Goal: Transaction & Acquisition: Purchase product/service

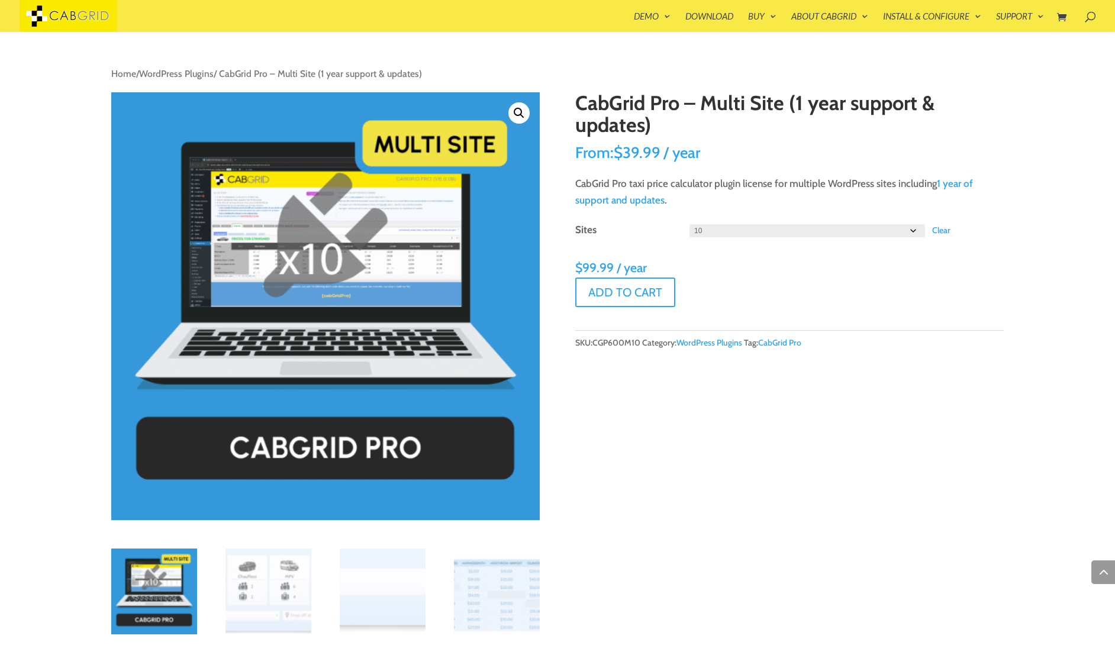
select select "10"
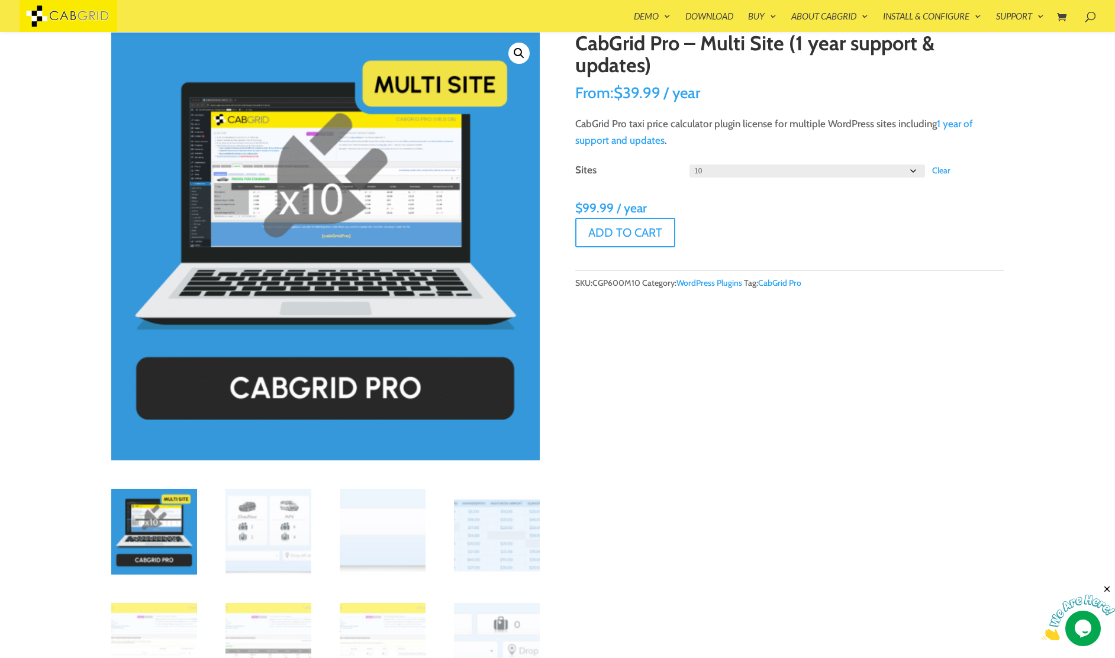
scroll to position [58, 0]
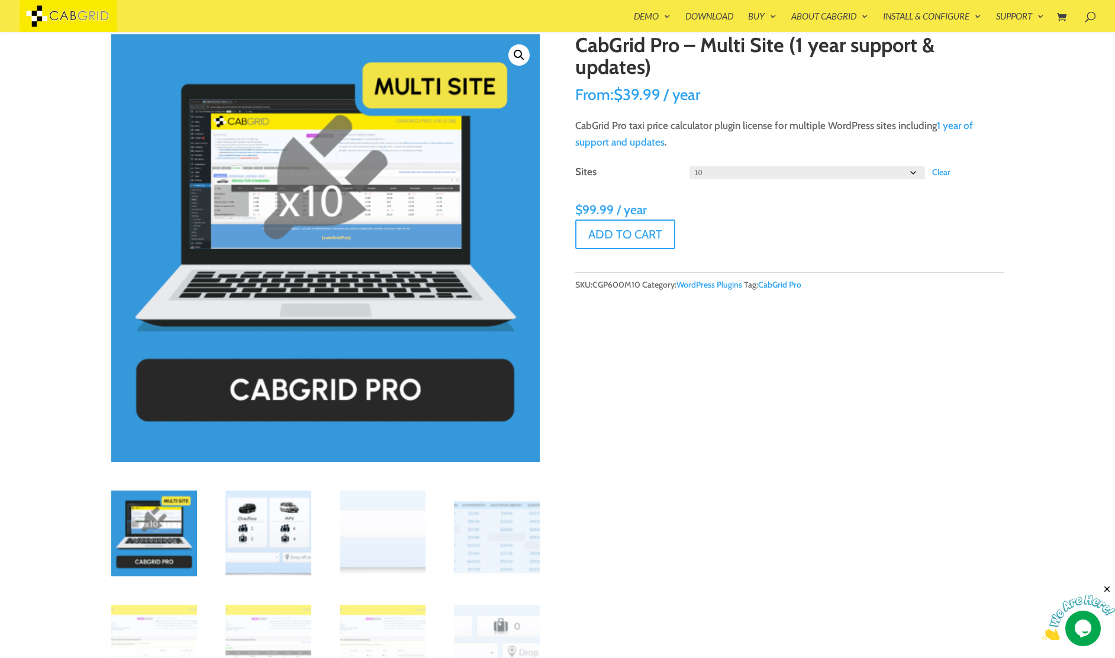
click at [281, 523] on img at bounding box center [268, 534] width 86 height 86
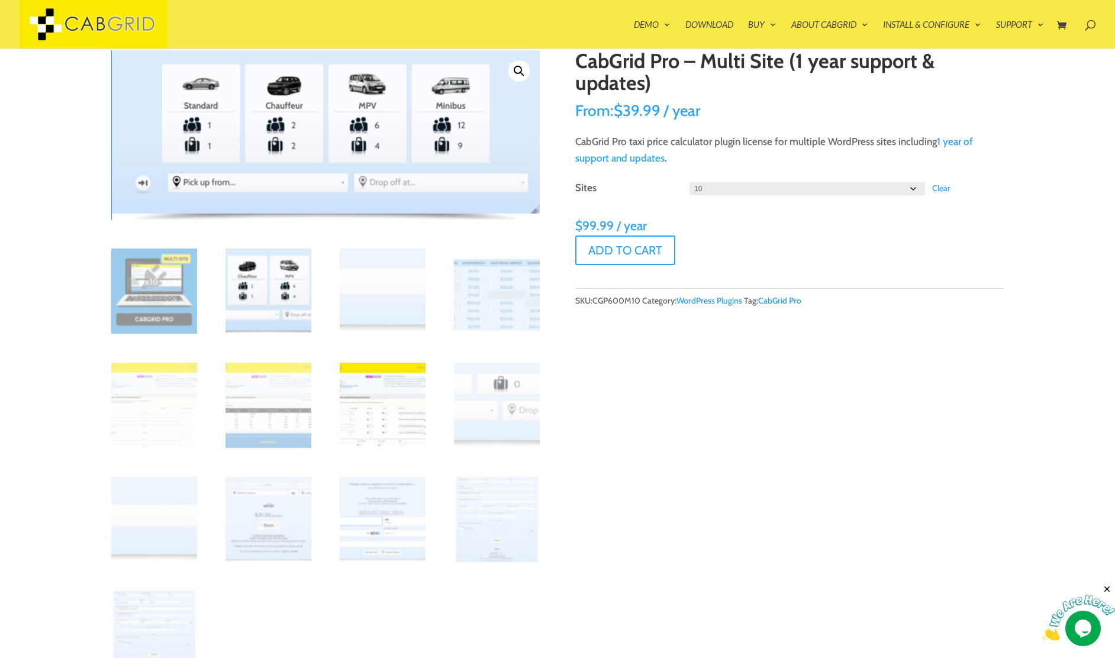
scroll to position [62, 0]
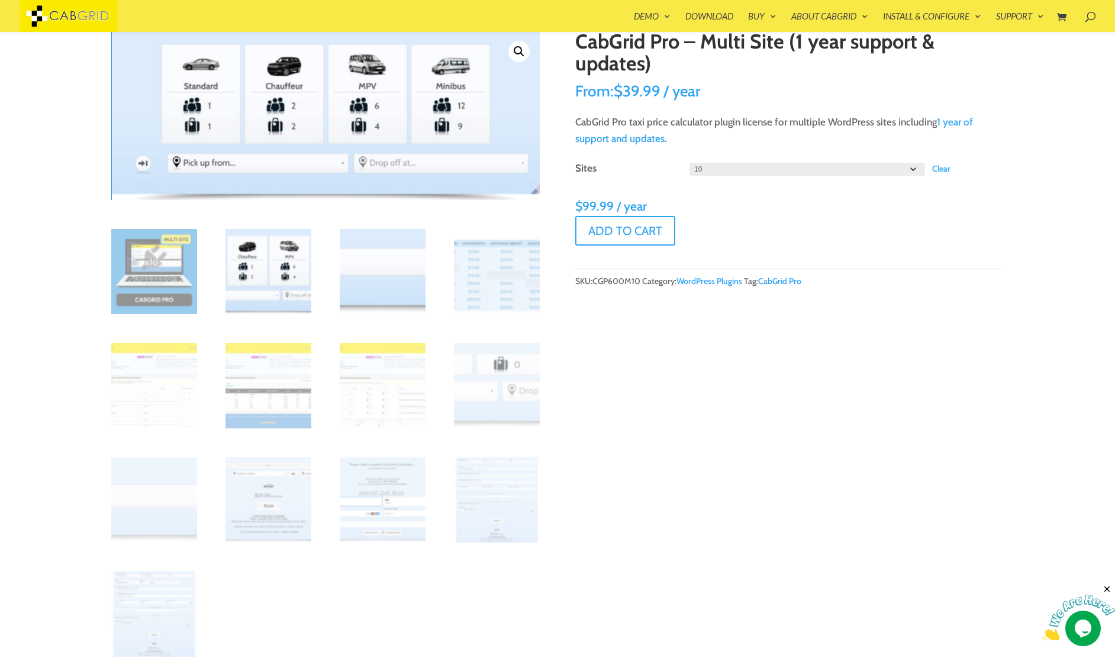
click at [382, 287] on img at bounding box center [383, 272] width 86 height 86
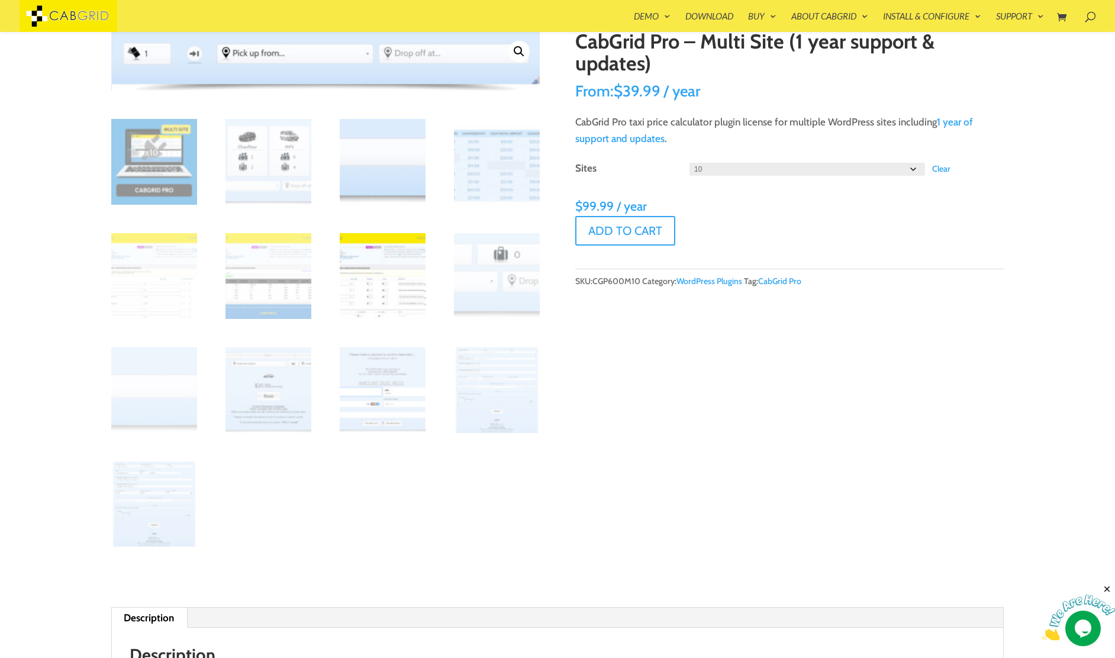
scroll to position [0, 0]
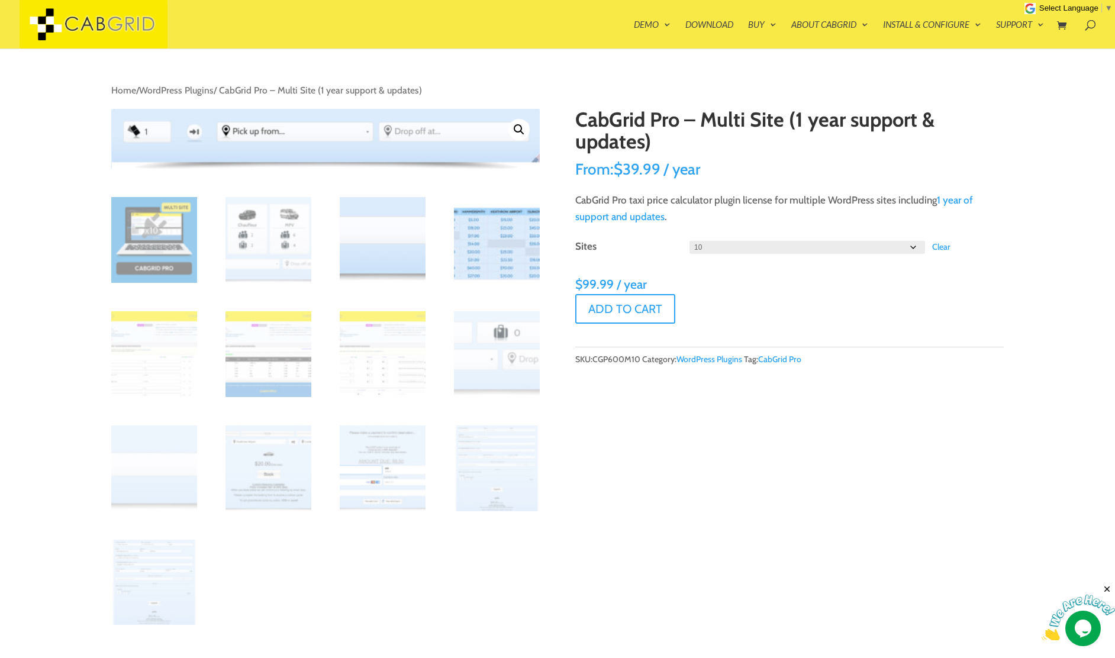
click at [469, 256] on img at bounding box center [497, 240] width 86 height 86
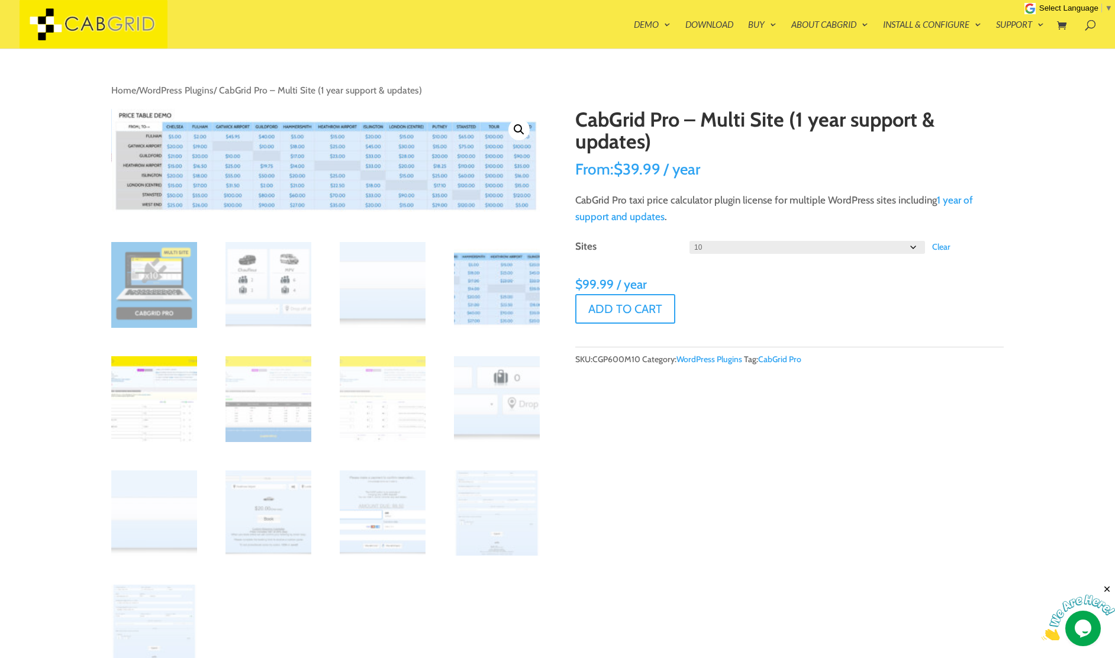
click at [169, 385] on img at bounding box center [154, 399] width 86 height 86
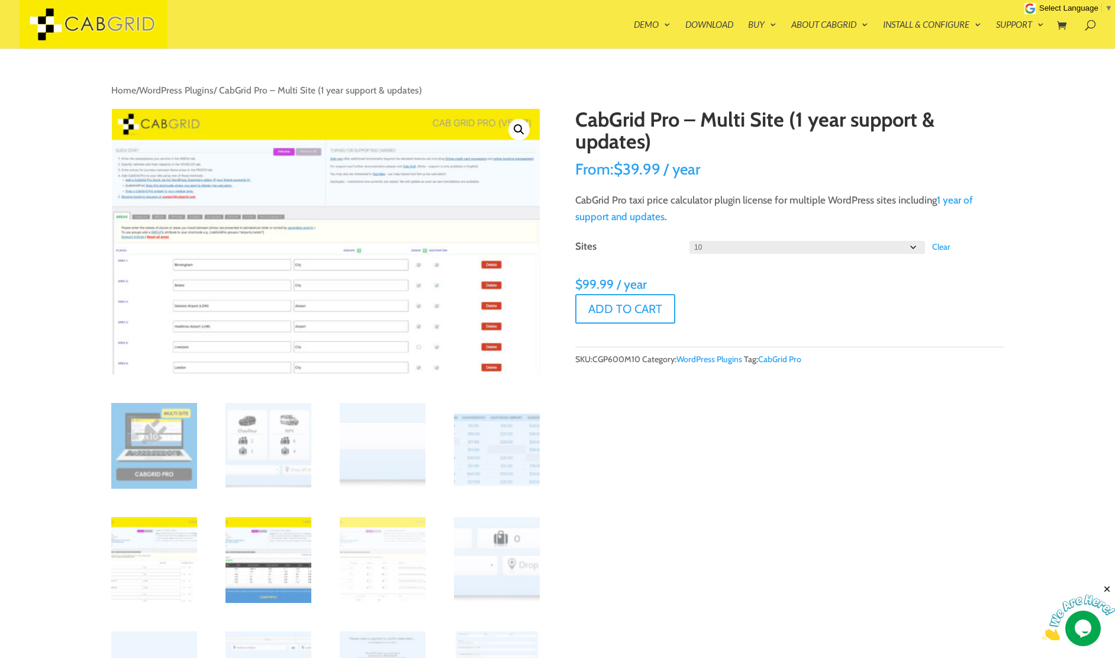
click at [269, 547] on img at bounding box center [268, 560] width 86 height 86
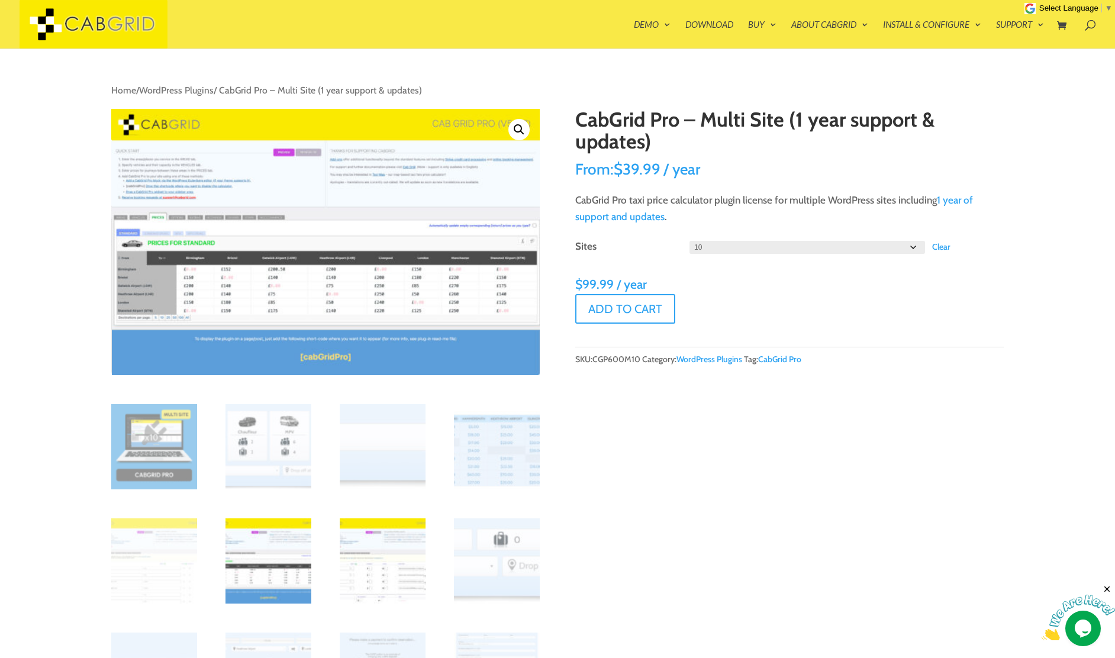
click at [363, 557] on img at bounding box center [383, 561] width 86 height 86
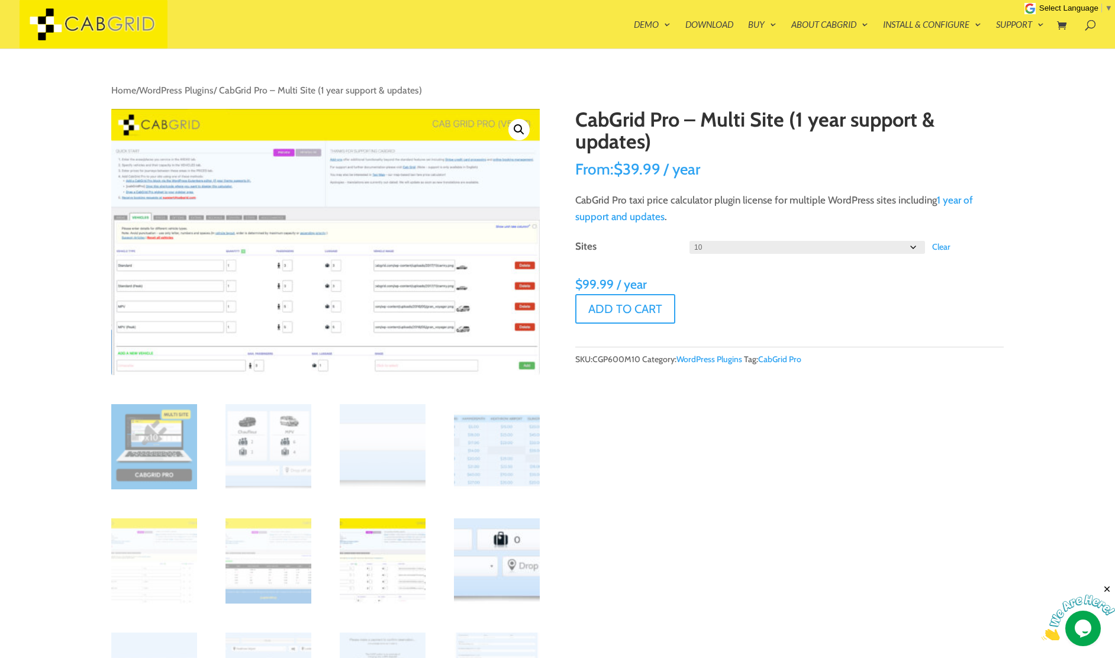
click at [488, 572] on img at bounding box center [497, 561] width 86 height 86
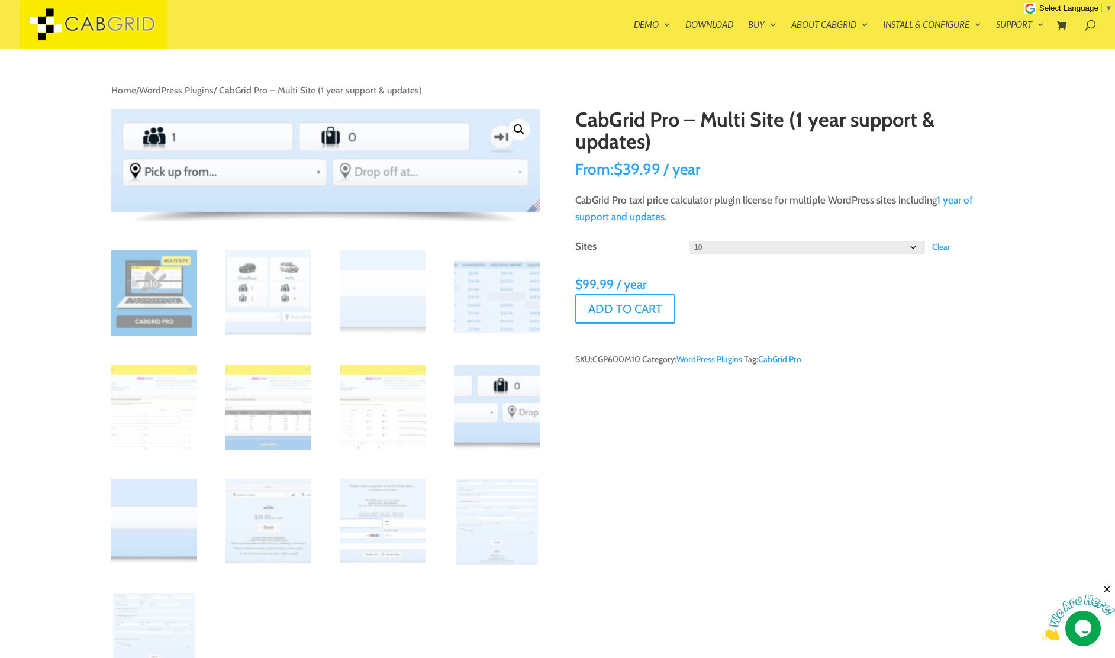
click at [179, 536] on img at bounding box center [154, 522] width 86 height 86
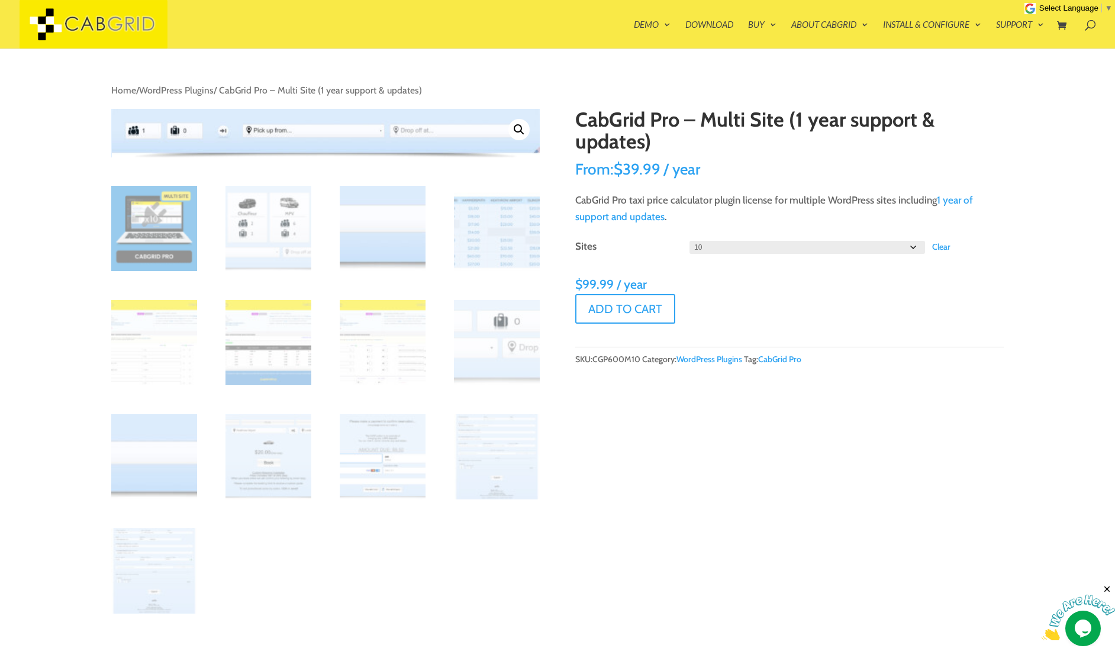
click at [412, 228] on img at bounding box center [383, 229] width 86 height 86
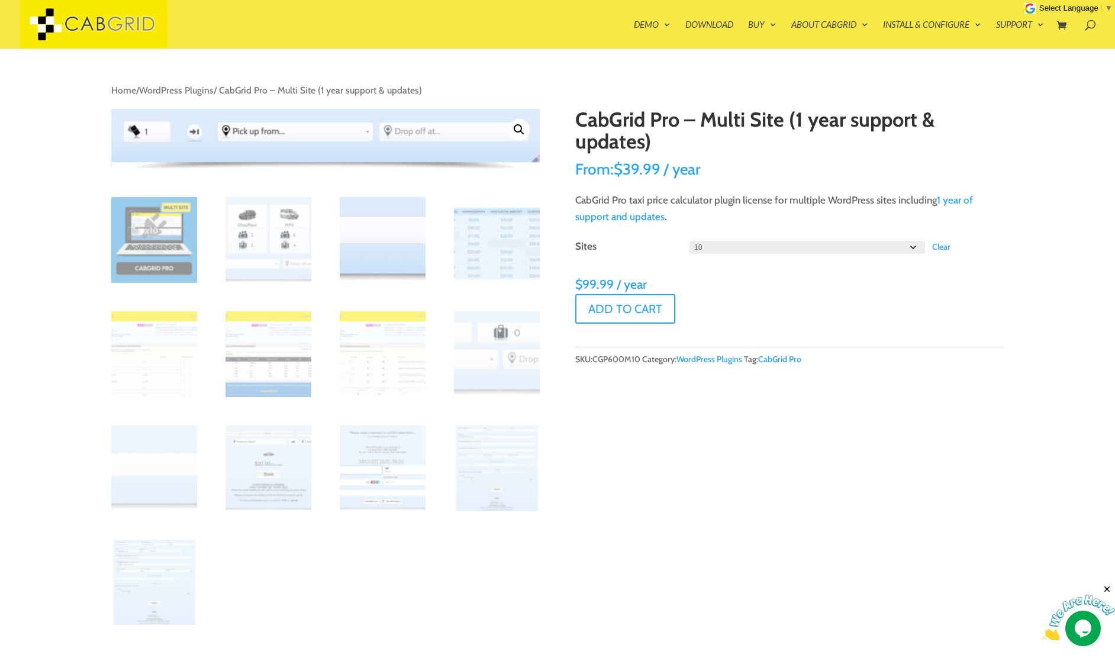
click at [201, 470] on ol at bounding box center [325, 432] width 428 height 470
click at [161, 470] on img at bounding box center [154, 469] width 86 height 86
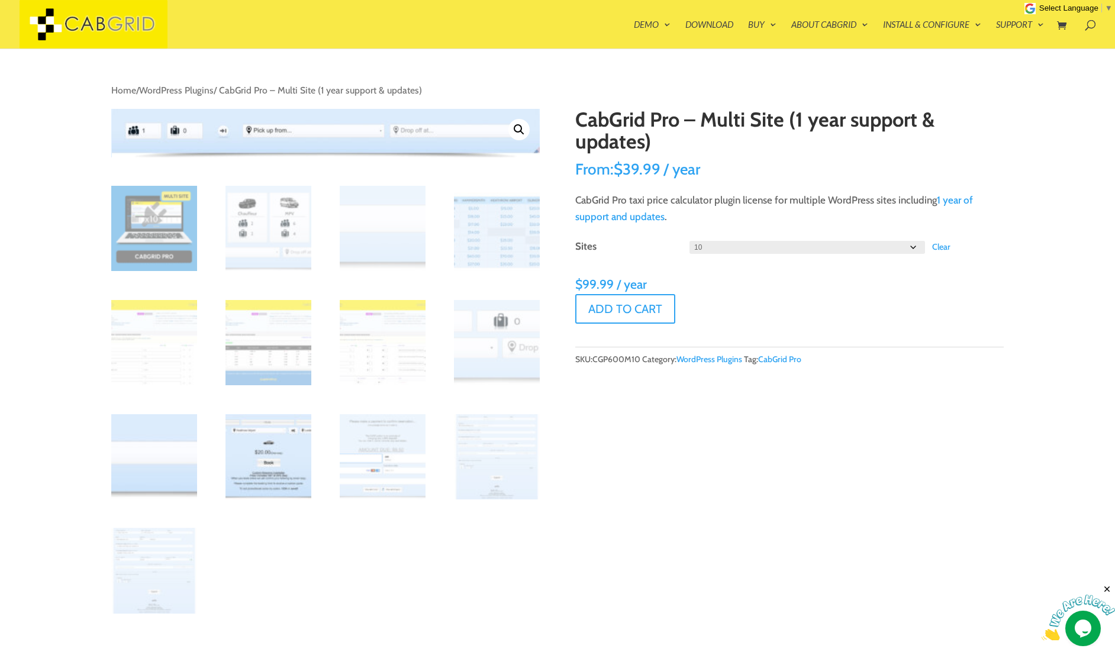
click at [281, 462] on img at bounding box center [268, 457] width 86 height 86
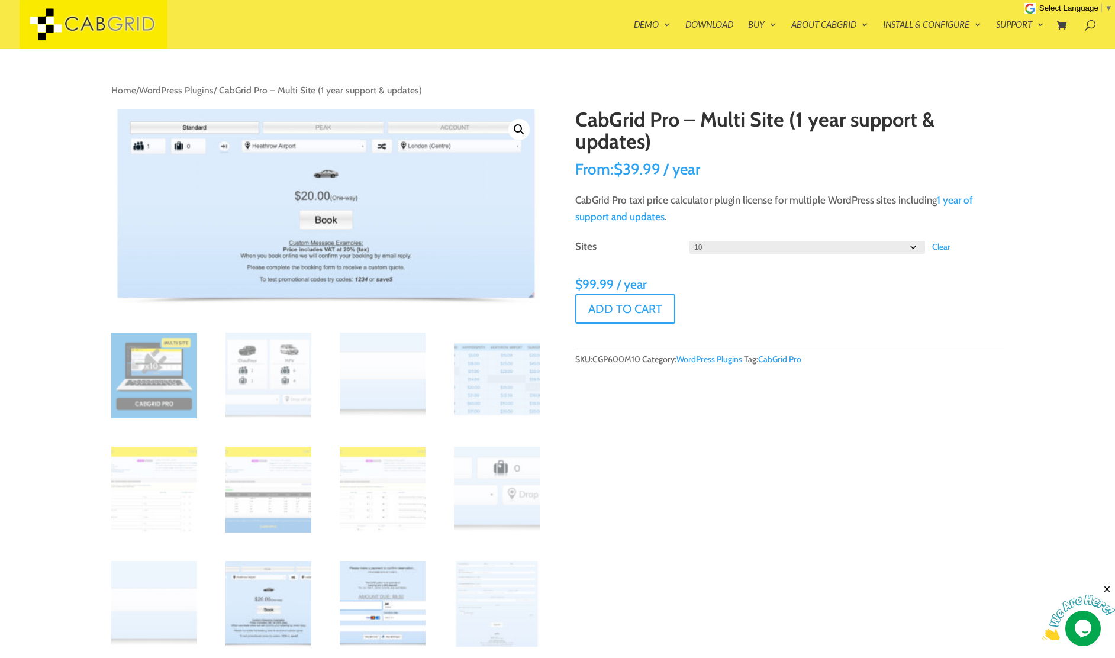
click at [405, 569] on img at bounding box center [383, 604] width 86 height 86
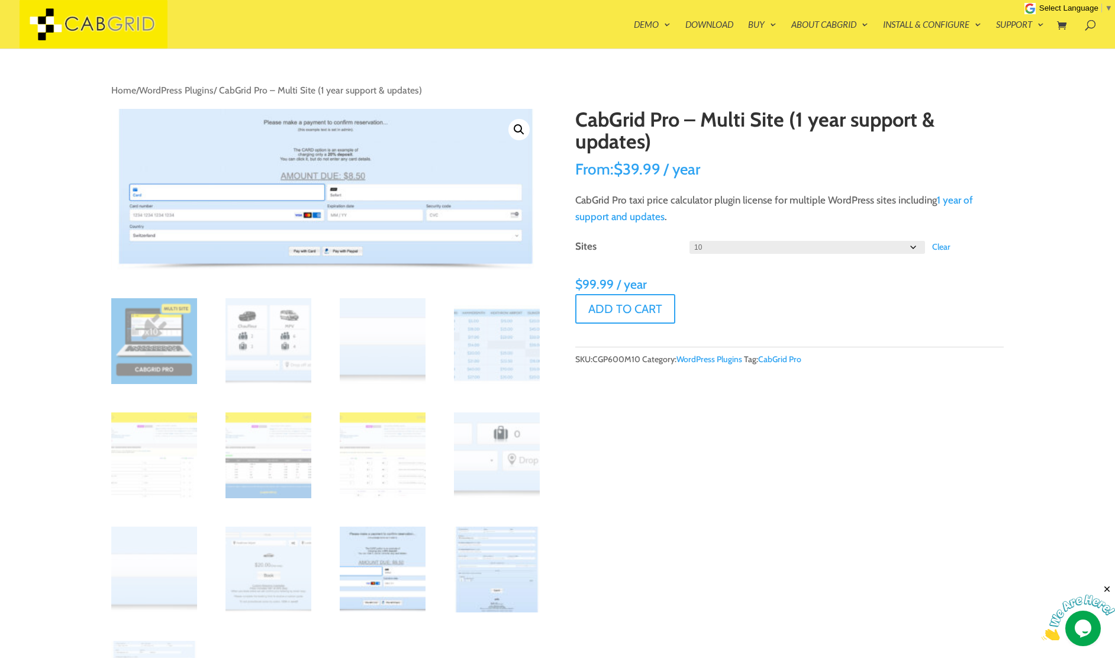
click at [478, 576] on img at bounding box center [497, 570] width 86 height 86
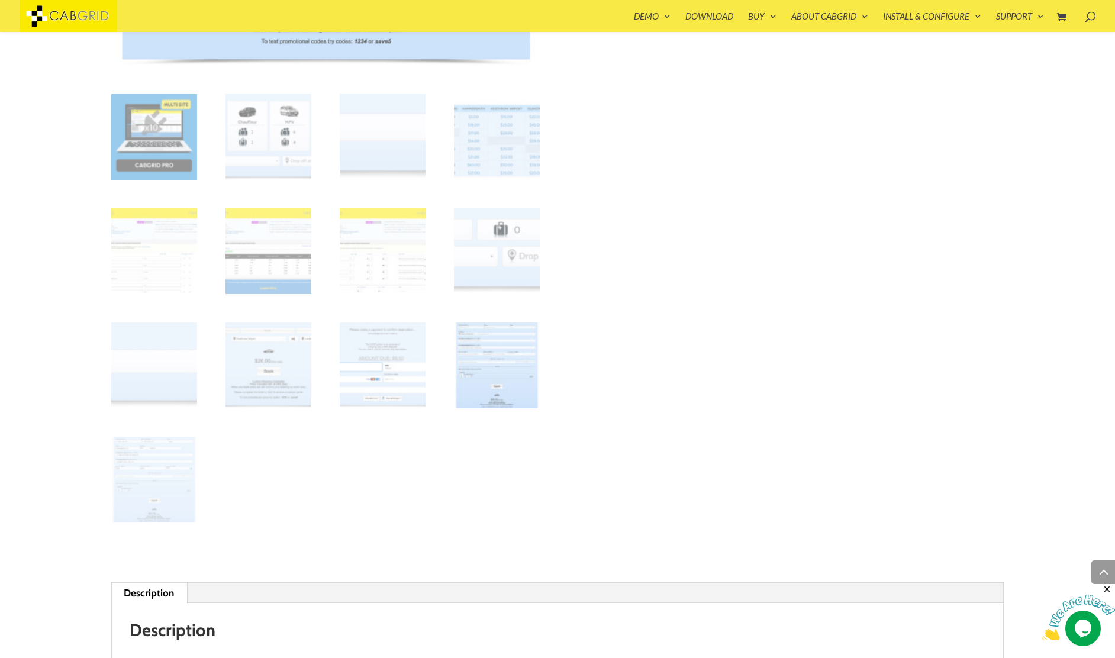
scroll to position [508, 0]
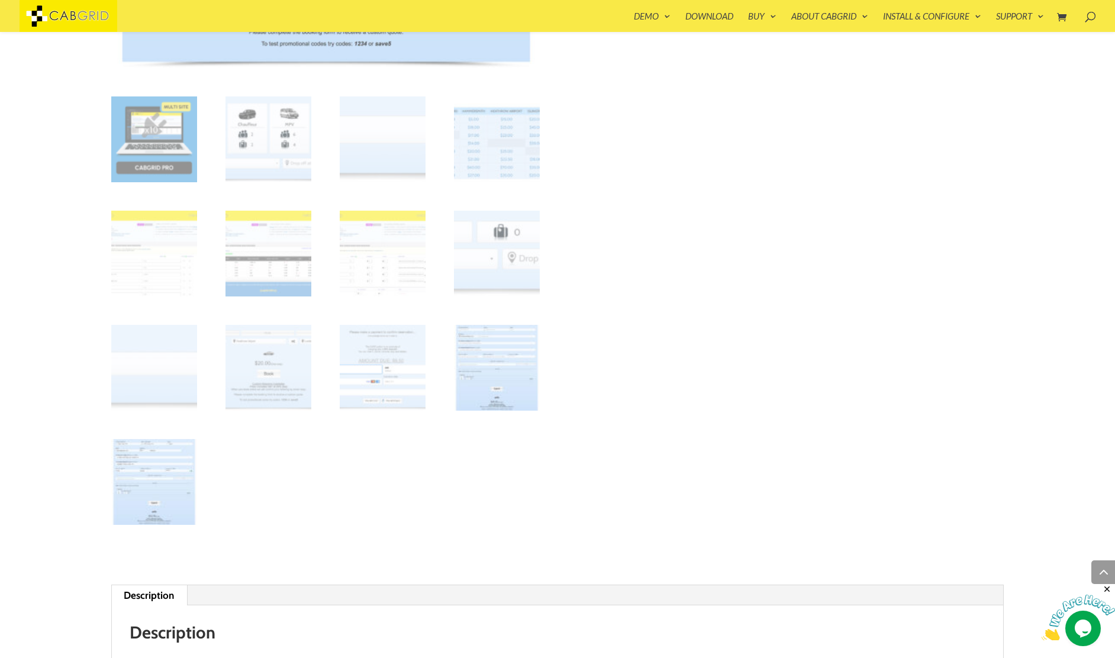
click at [172, 481] on img at bounding box center [154, 482] width 86 height 86
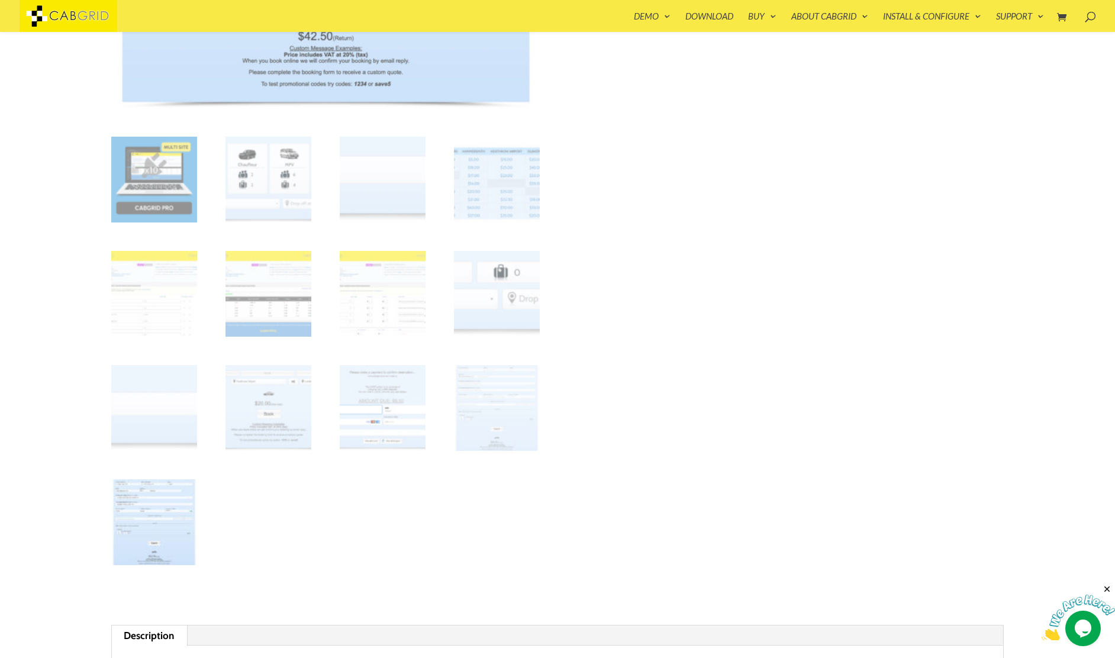
scroll to position [473, 0]
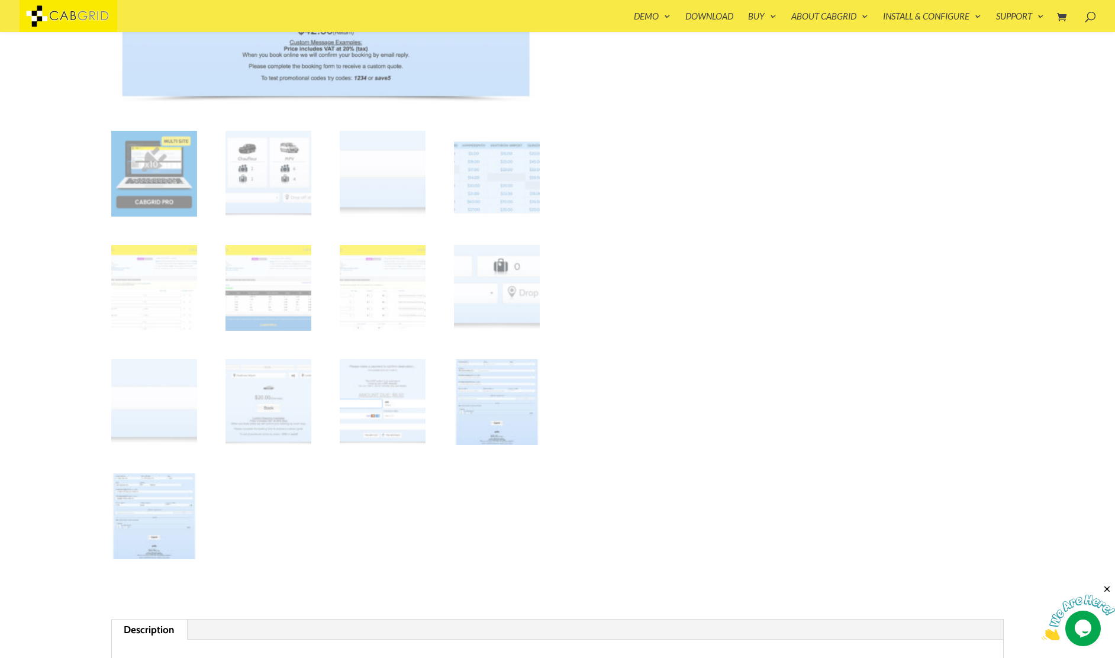
click at [502, 399] on img at bounding box center [497, 402] width 86 height 86
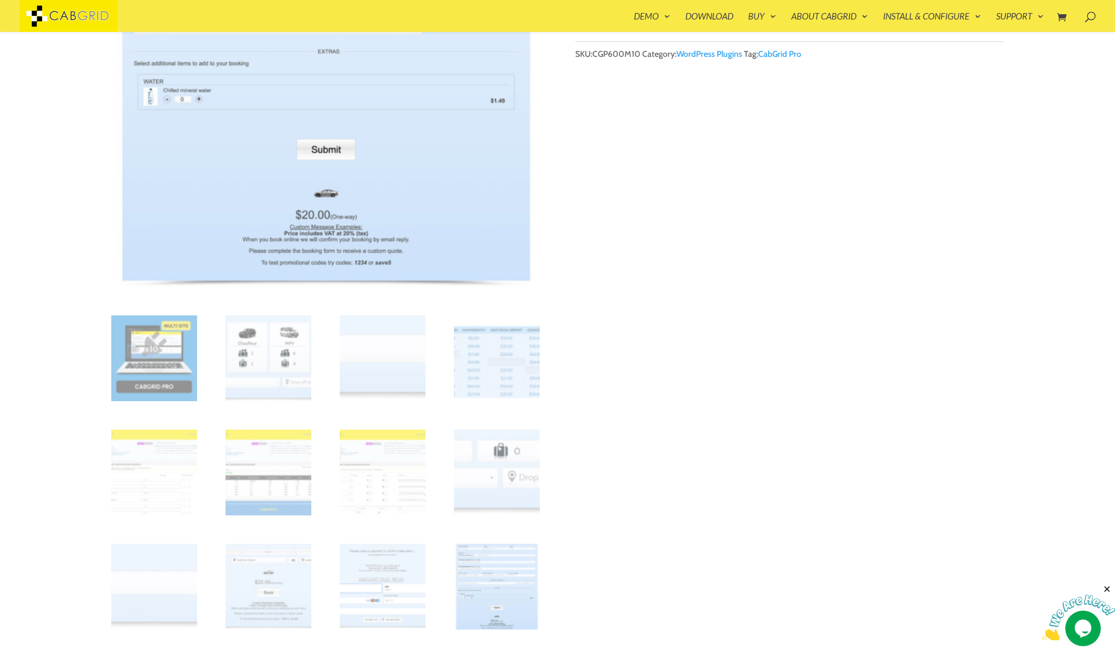
scroll to position [307, 0]
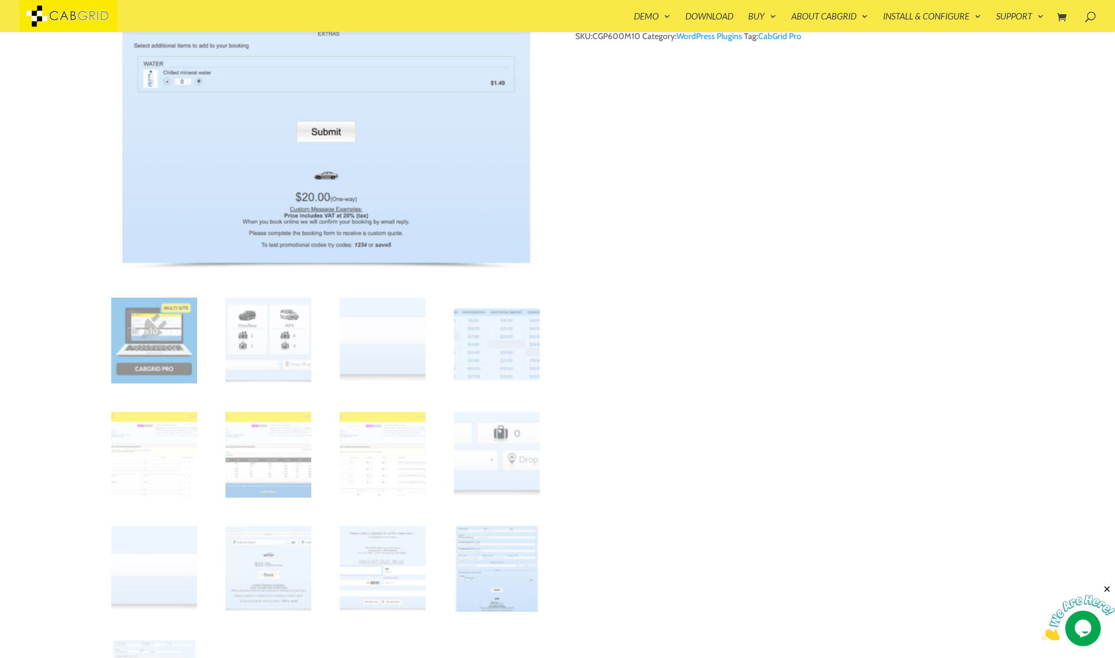
click at [494, 557] on img at bounding box center [497, 569] width 86 height 86
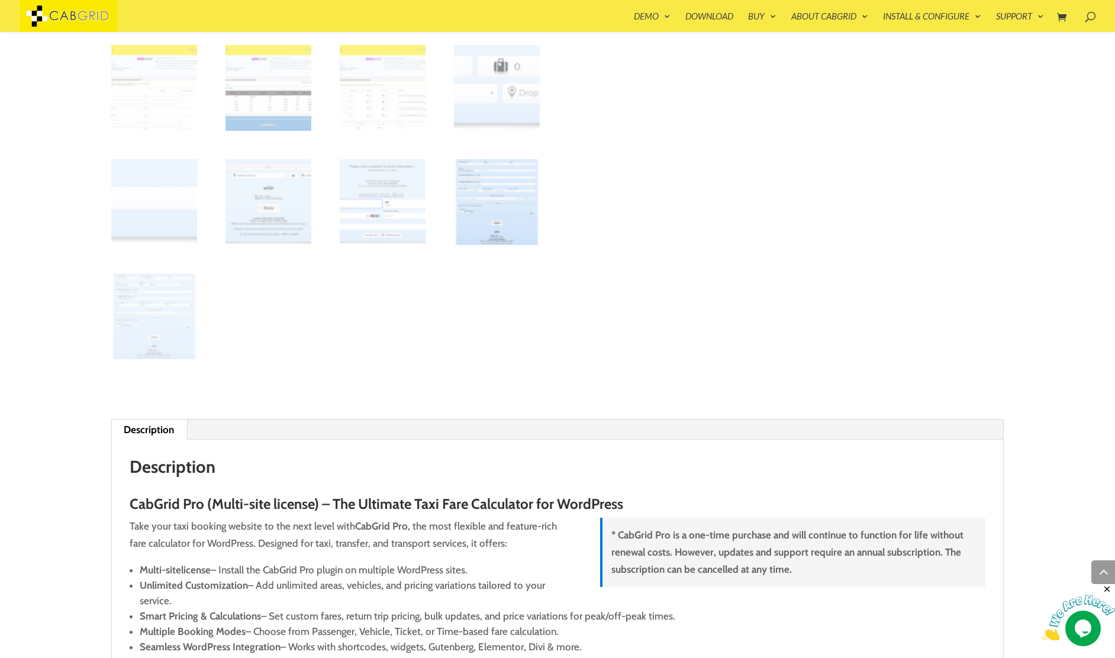
scroll to position [676, 0]
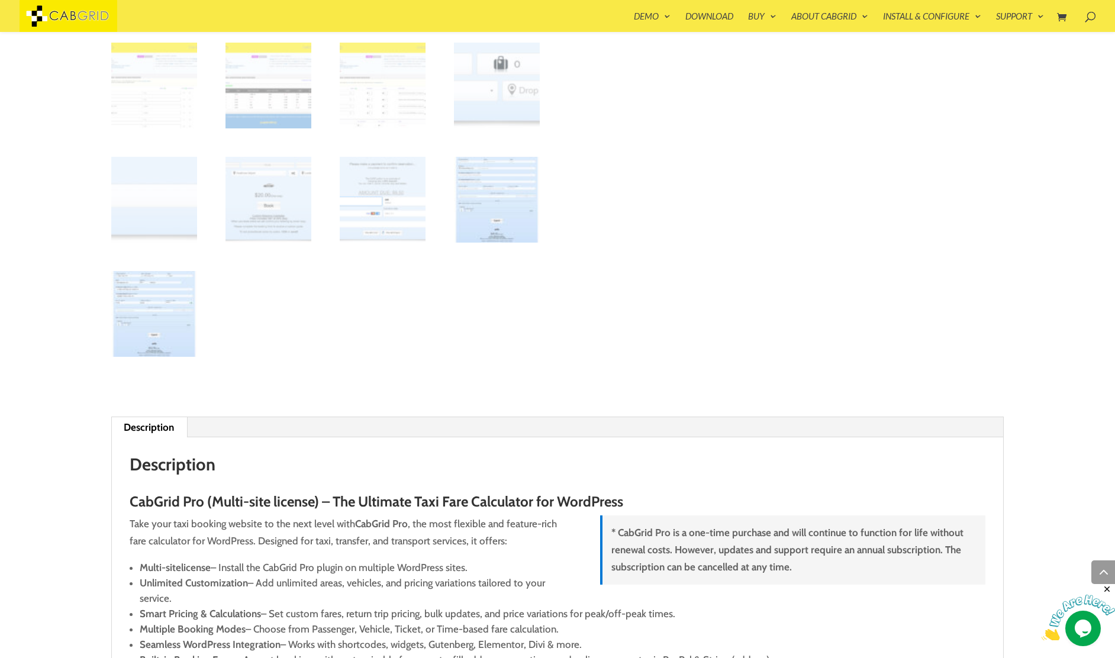
click at [161, 309] on img at bounding box center [154, 314] width 86 height 86
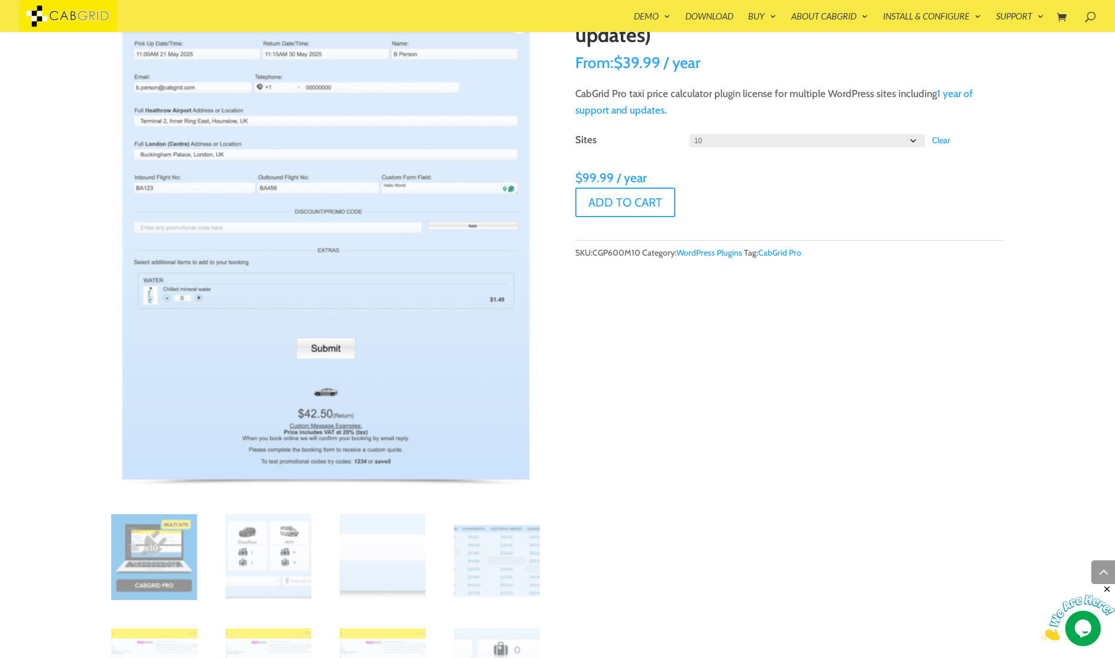
scroll to position [0, 0]
